Goal: Task Accomplishment & Management: Manage account settings

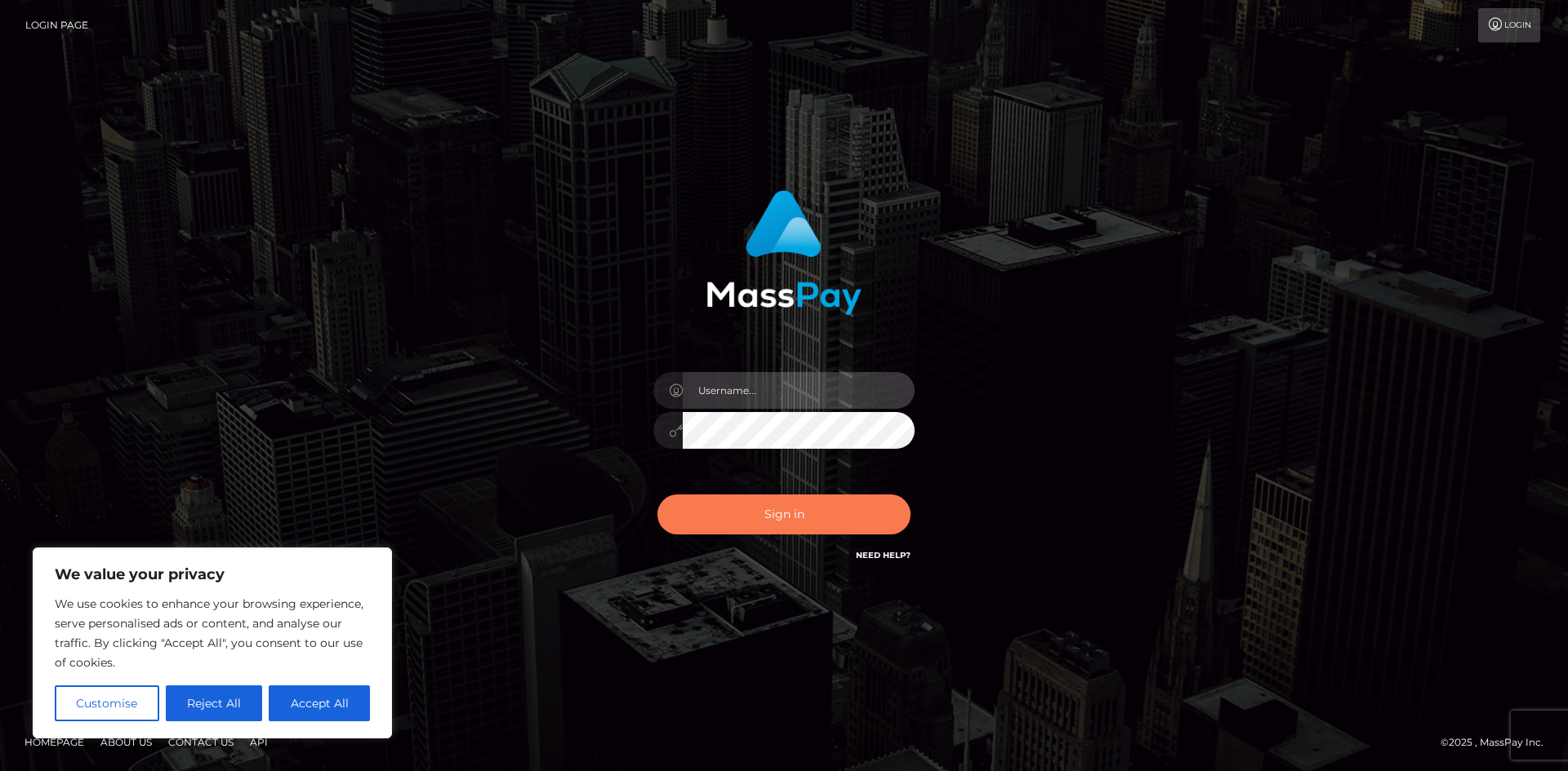
type input "[PERSON_NAME].ace"
click at [768, 510] on button "Sign in" at bounding box center [784, 515] width 253 height 40
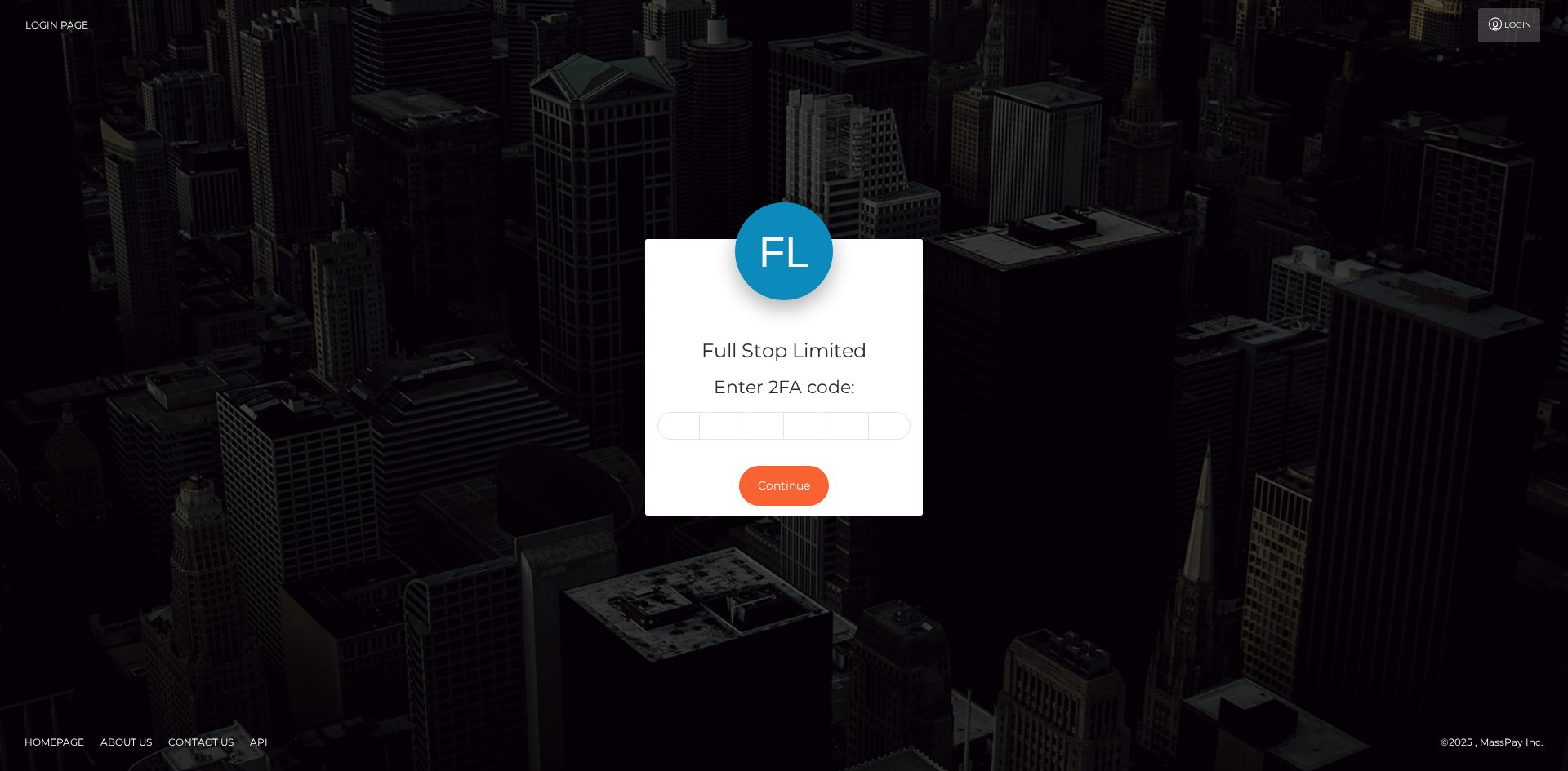
click at [679, 430] on input "text" at bounding box center [678, 426] width 42 height 28
type input "1"
type input "9"
type input "5"
type input "7"
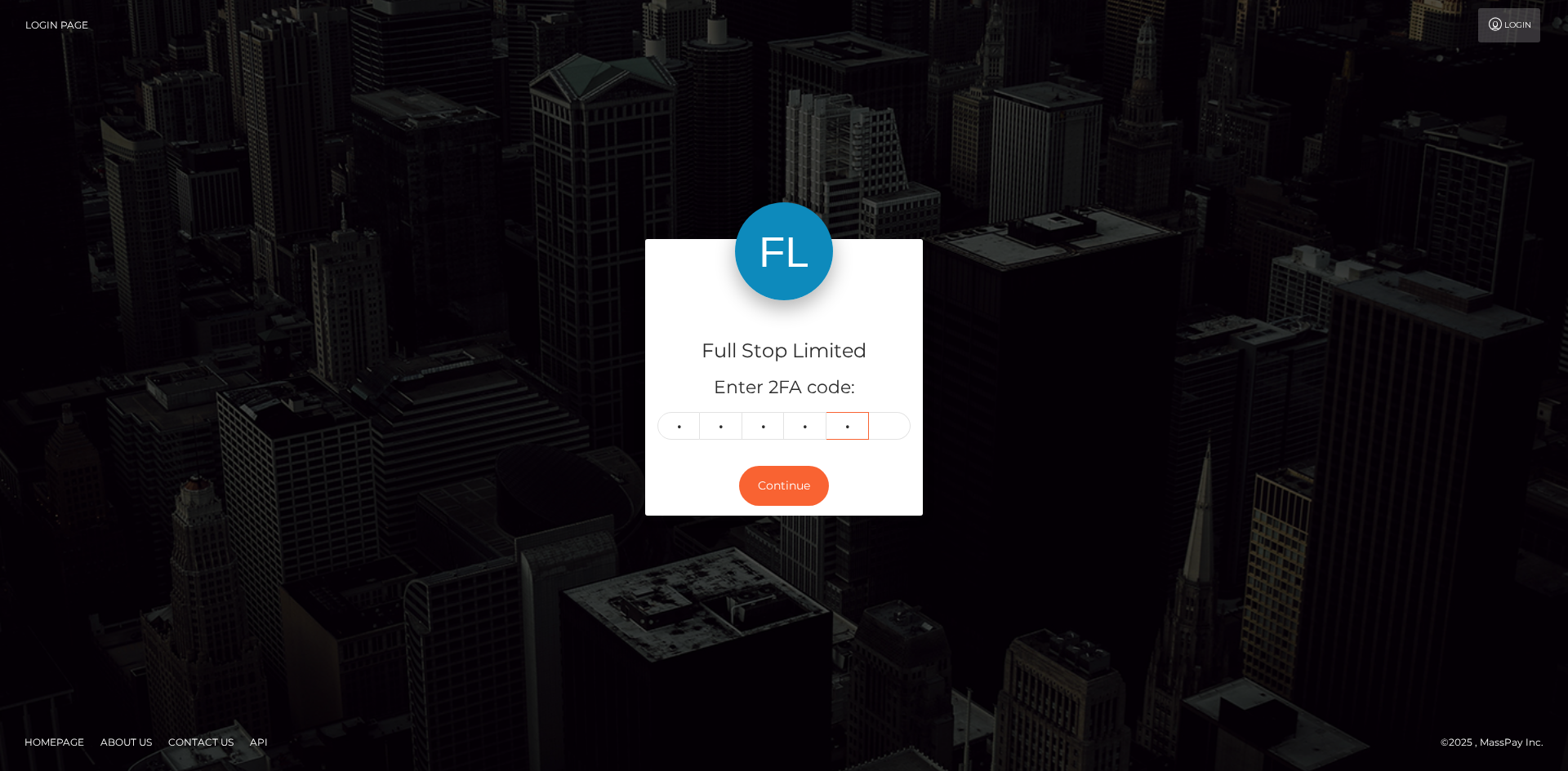
type input "1"
type input "5"
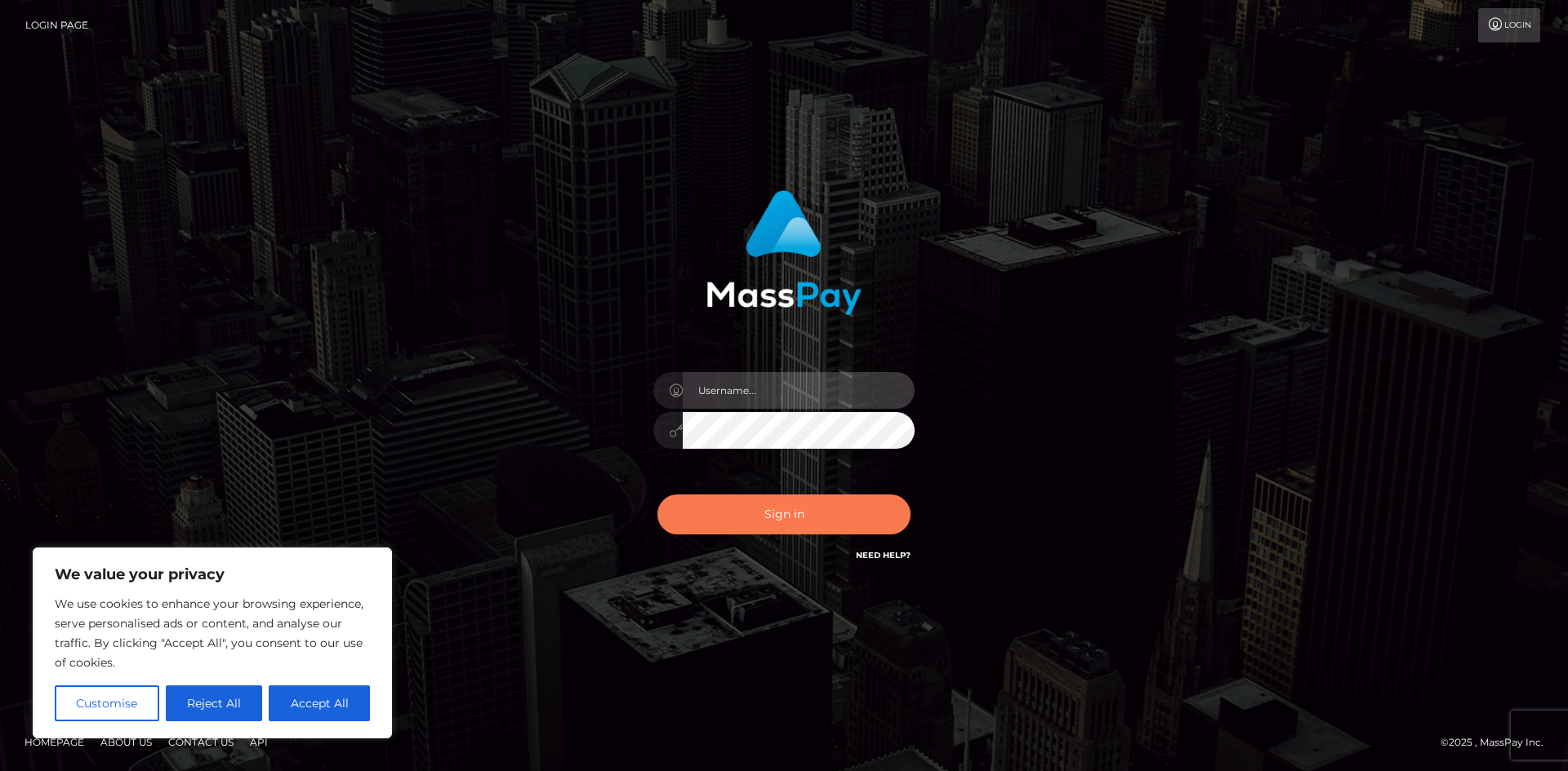
type input "[PERSON_NAME].ace"
click at [781, 512] on button "Sign in" at bounding box center [784, 515] width 253 height 40
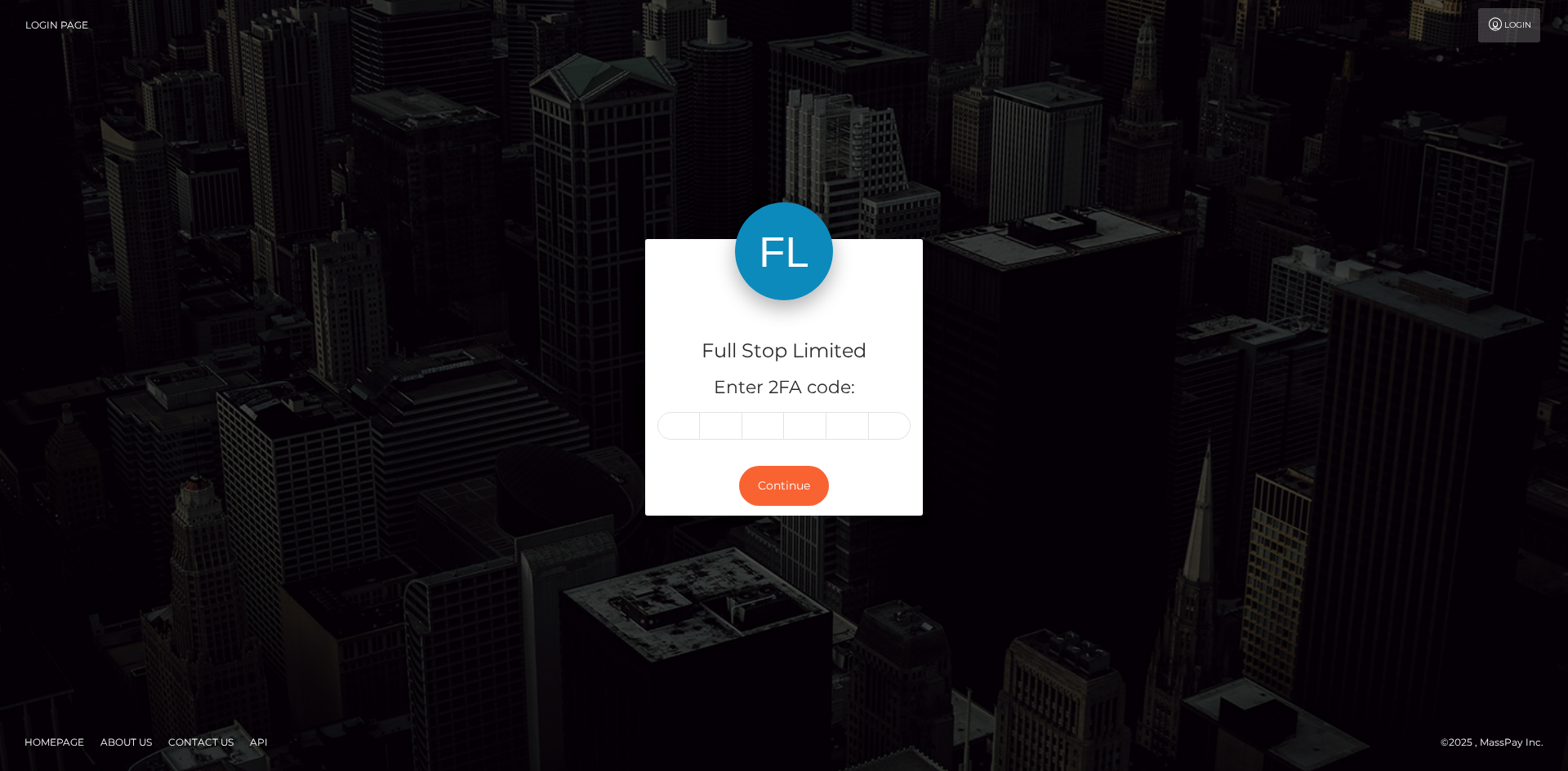
click at [689, 415] on input "text" at bounding box center [678, 426] width 42 height 28
type input "1"
type input "4"
type input "2"
type input "9"
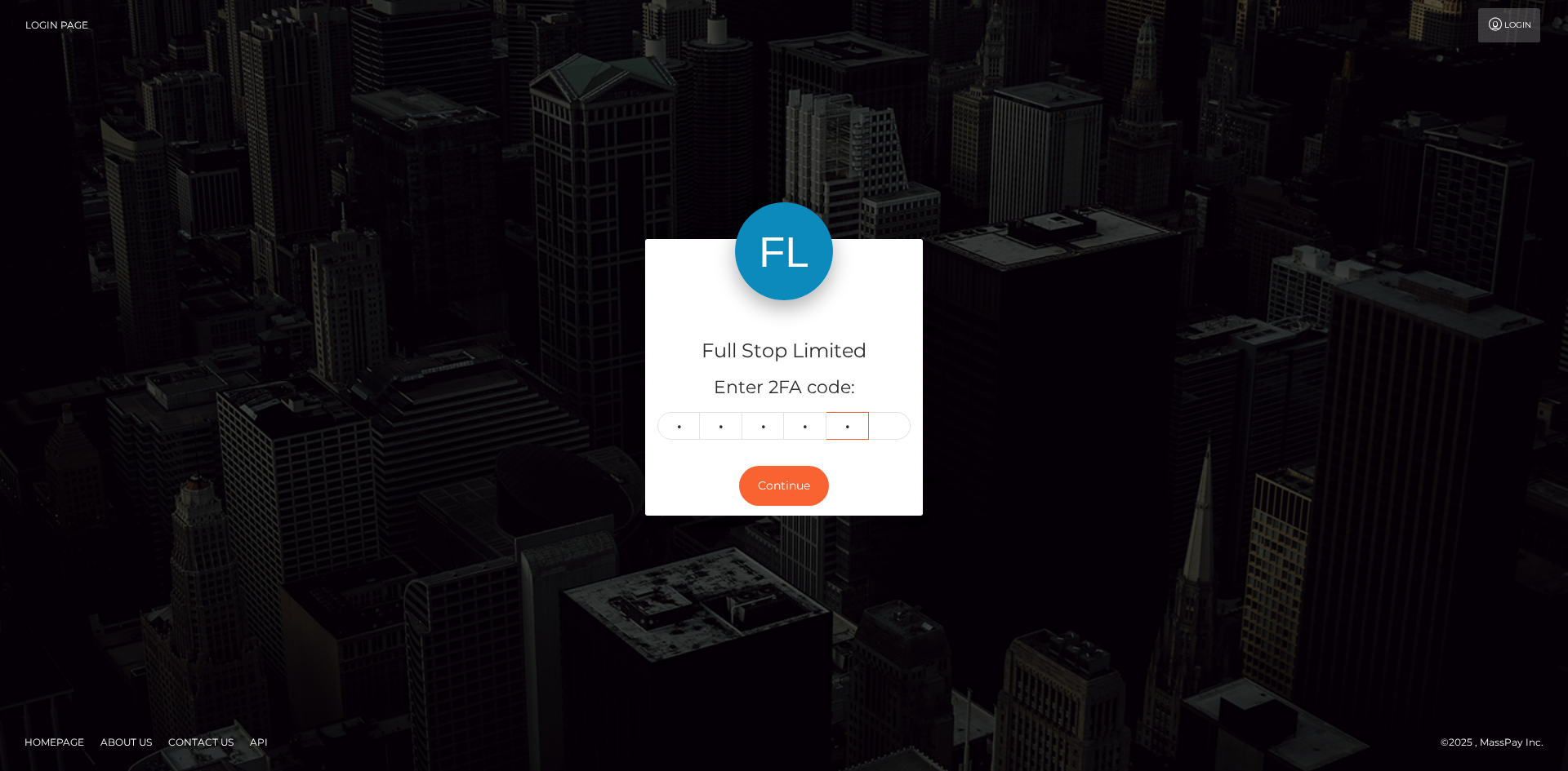
type input "1"
type input "3"
